Goal: Information Seeking & Learning: Get advice/opinions

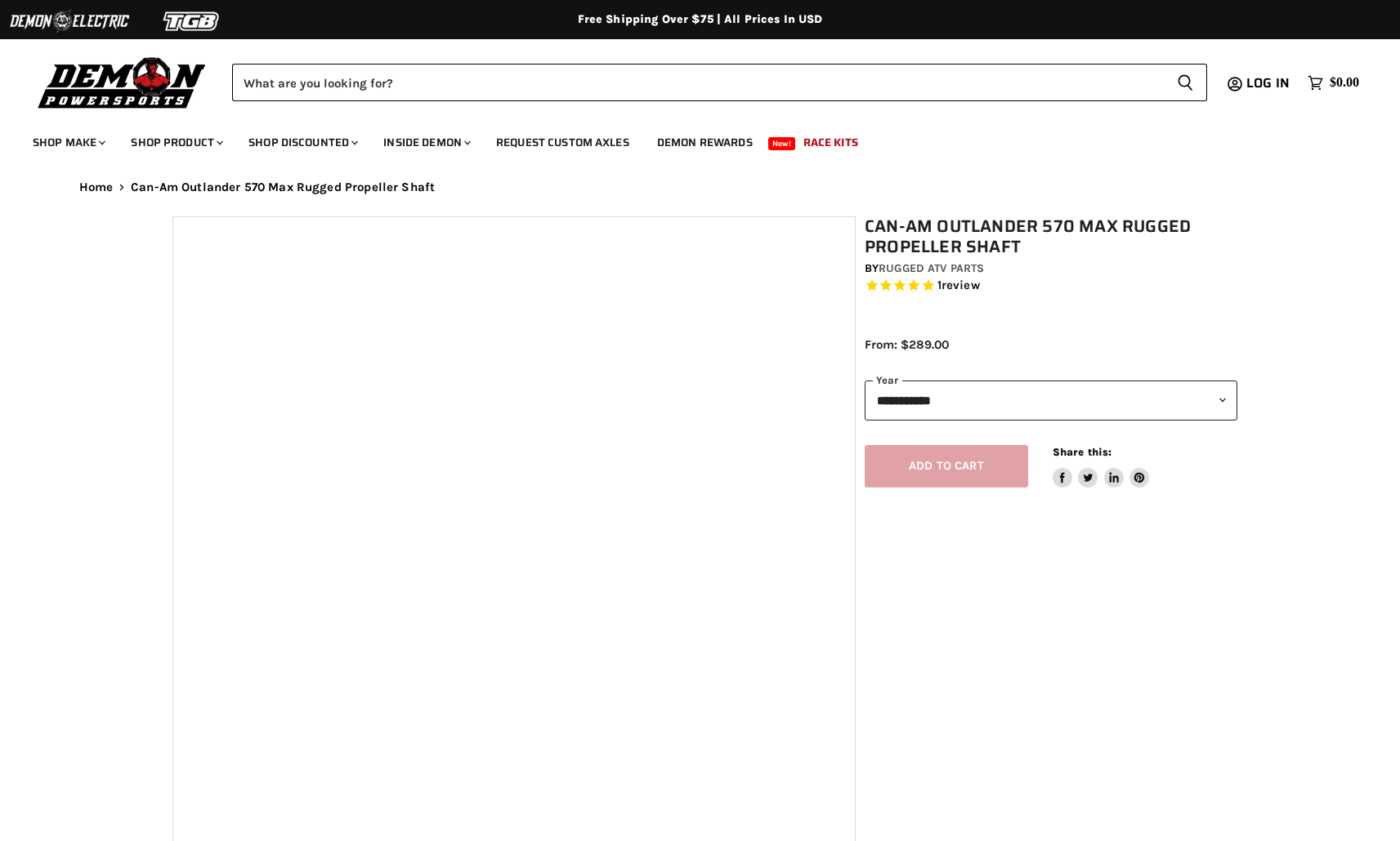
select select "******"
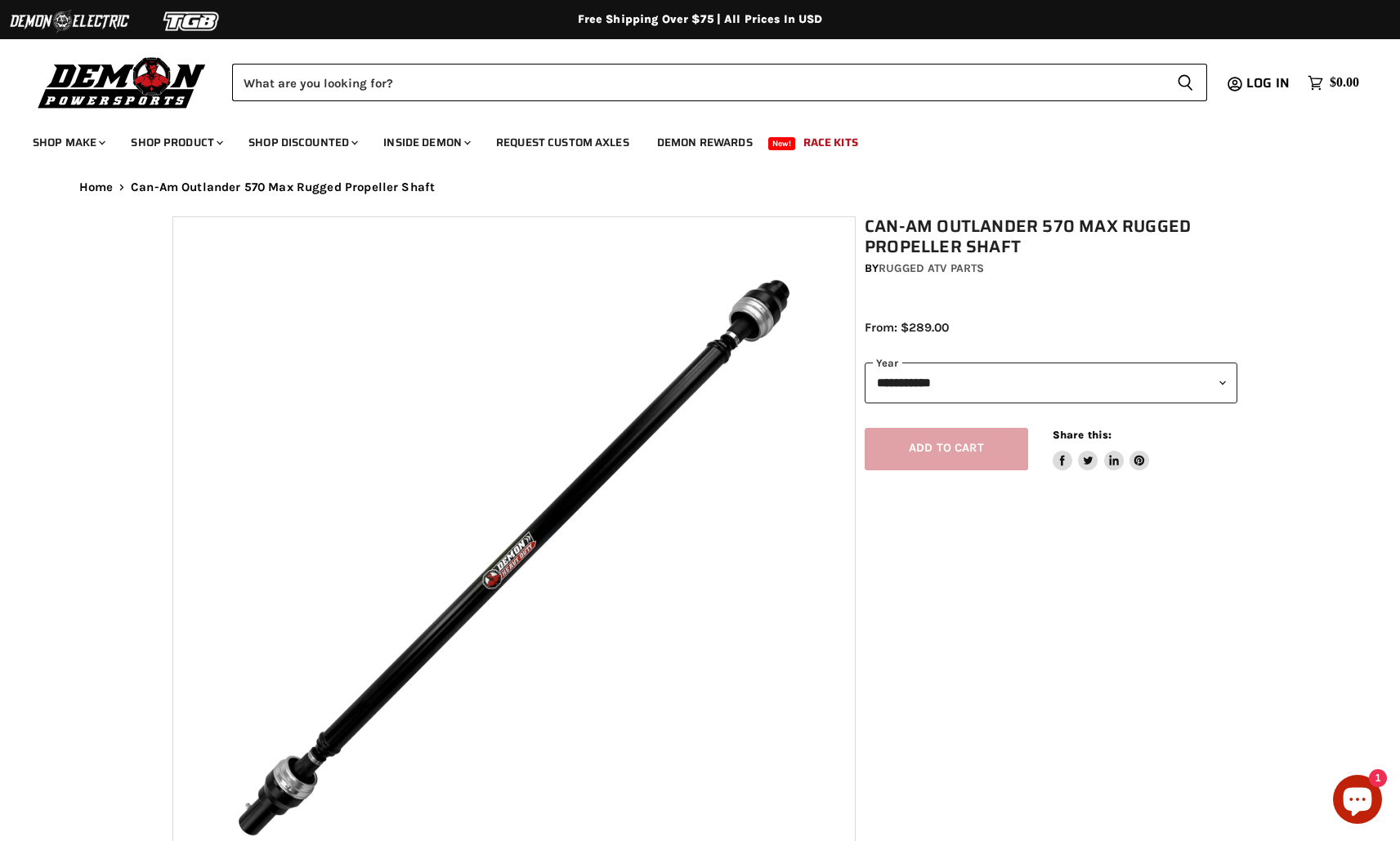
select select "******"
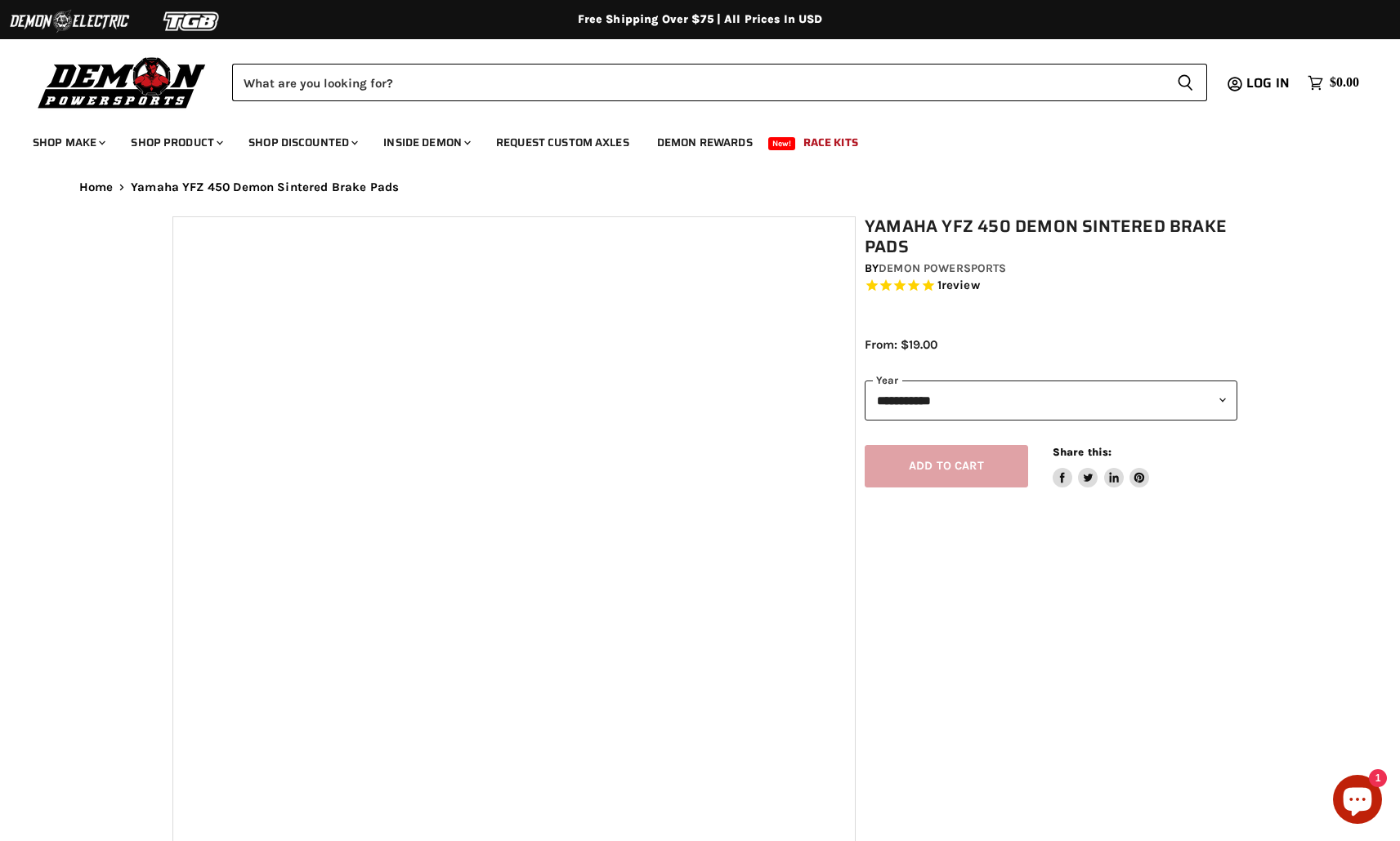
select select "******"
